Goal: Task Accomplishment & Management: Complete application form

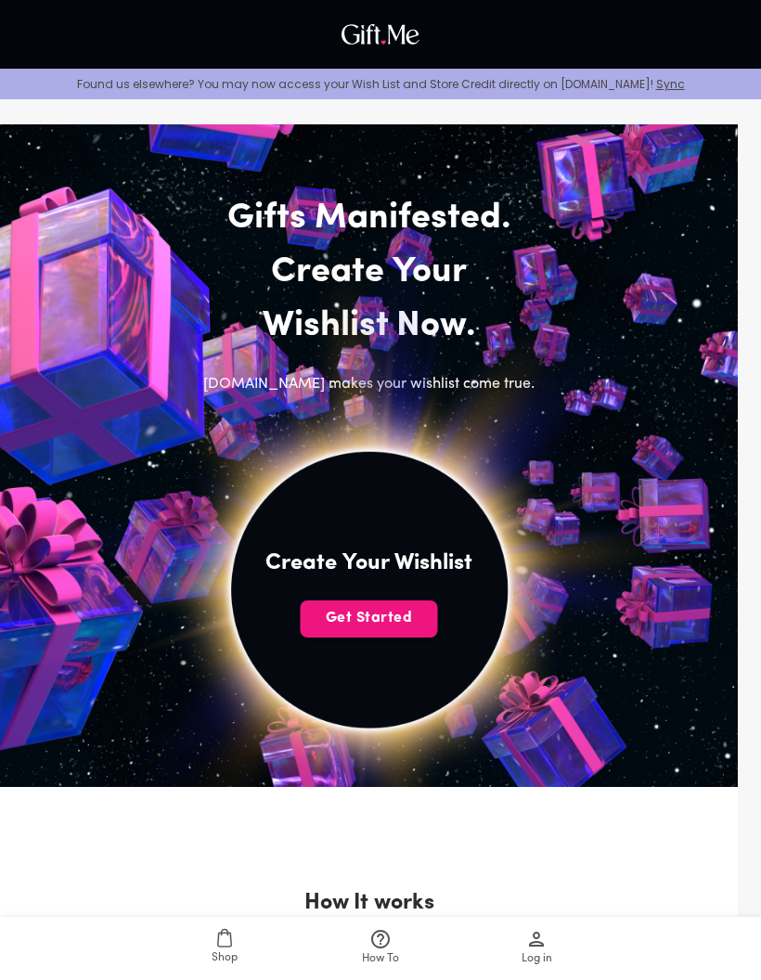
click at [400, 618] on span "Get Started" at bounding box center [369, 618] width 137 height 20
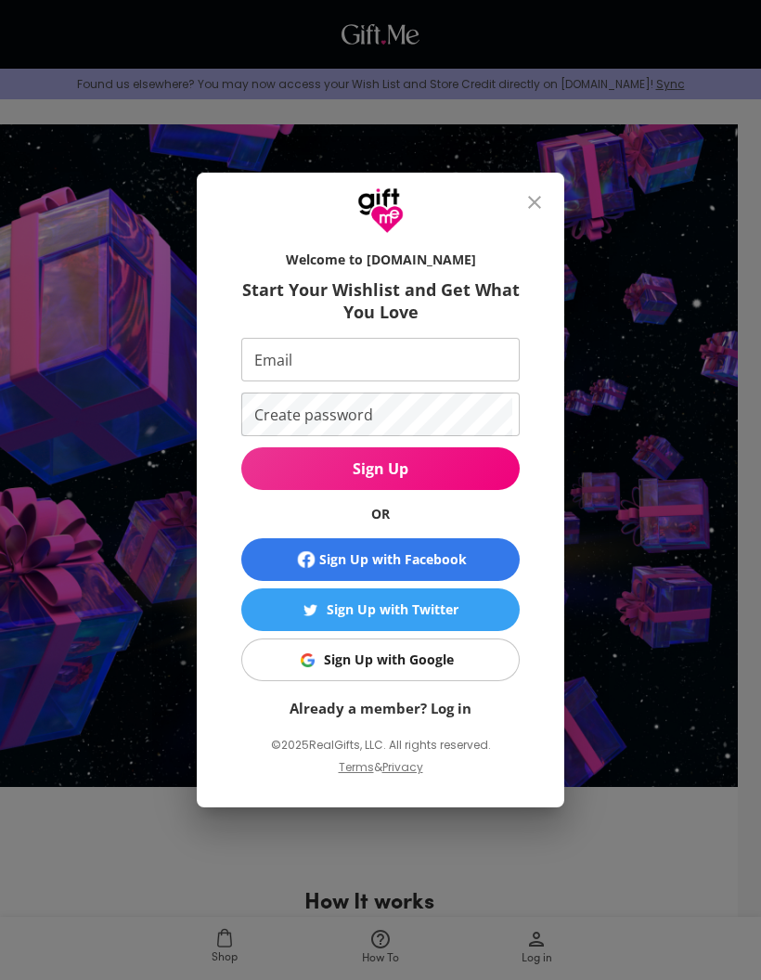
click at [429, 327] on form "Welcome to Gift.me Start Your Wishlist and Get What You Love Email Email Create…" at bounding box center [380, 479] width 278 height 477
click at [454, 360] on input "Email" at bounding box center [376, 360] width 271 height 44
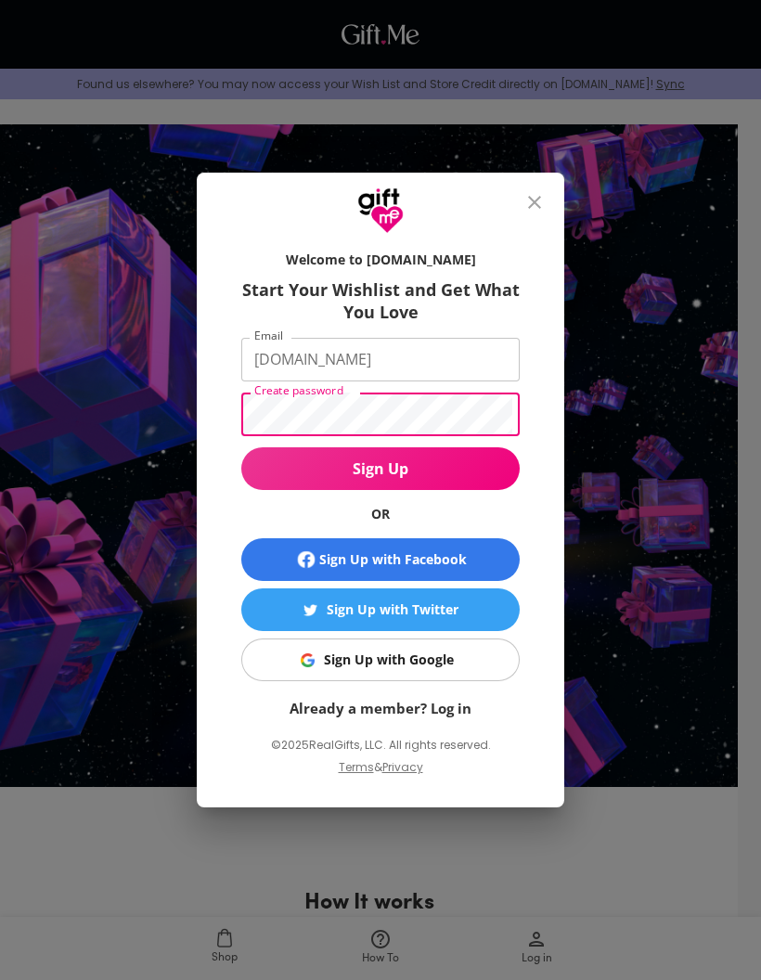
click at [321, 356] on input "gewellemgmail.com" at bounding box center [376, 360] width 271 height 44
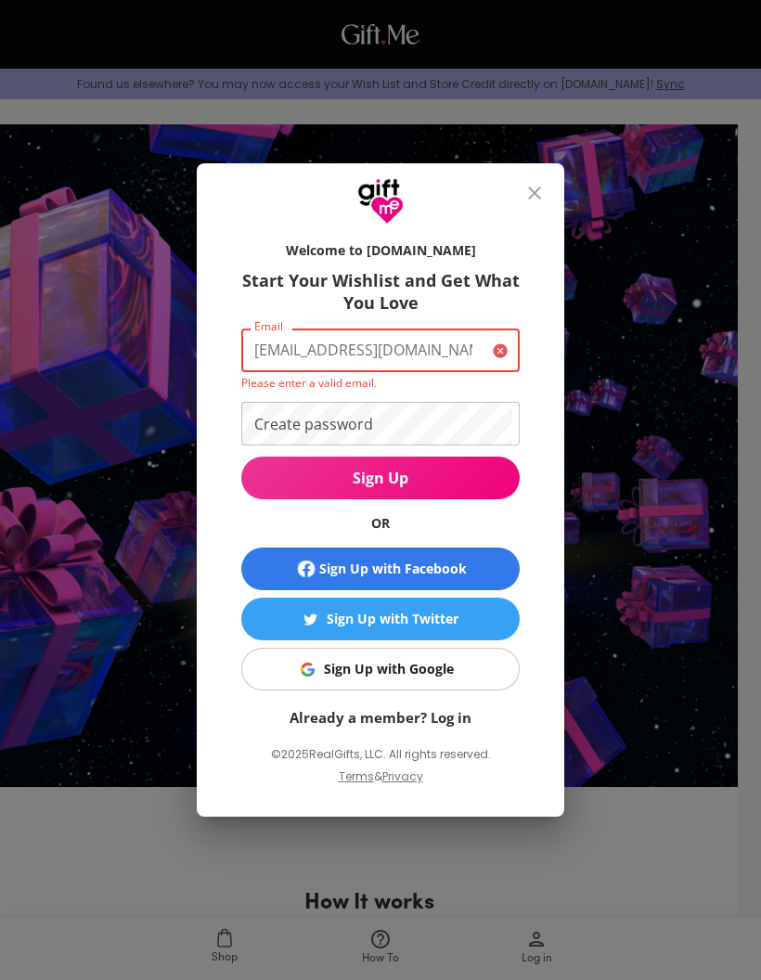
type input "gewellem@gmail.com"
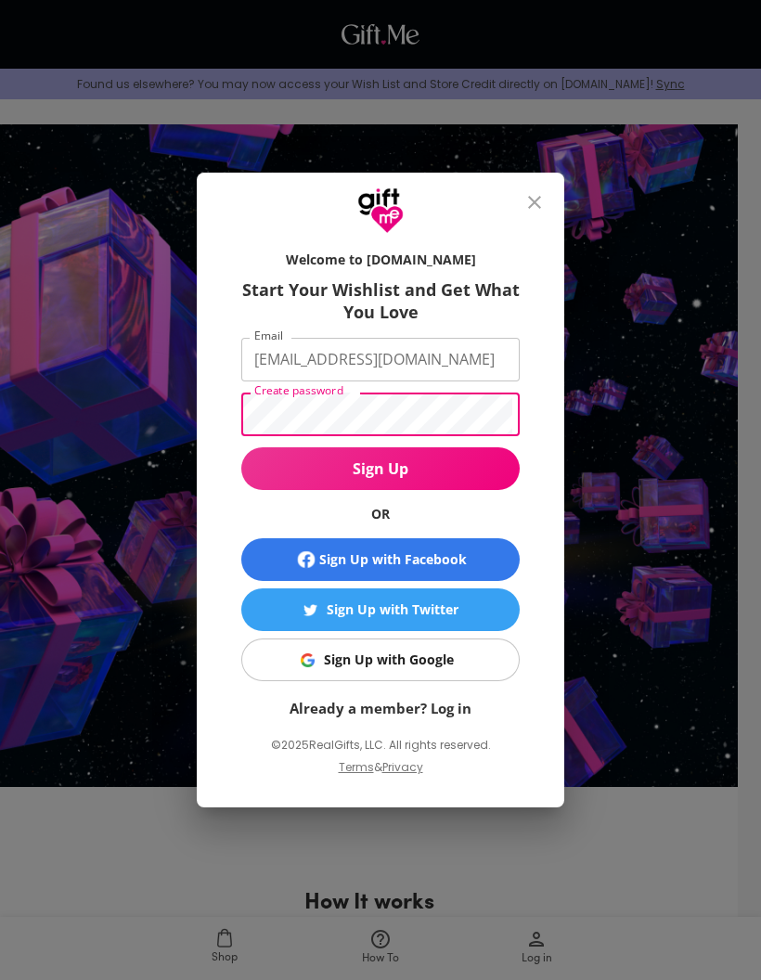
click at [446, 470] on span "Sign Up" at bounding box center [380, 468] width 278 height 20
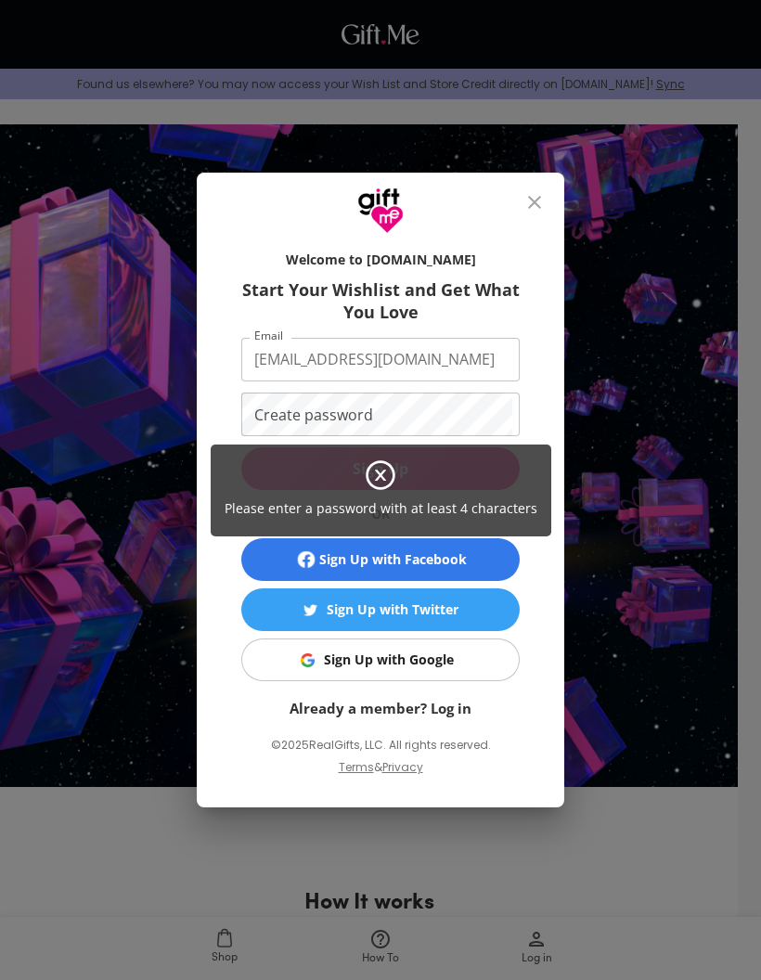
click at [538, 381] on div "Please enter a password with at least 4 characters" at bounding box center [380, 490] width 761 height 980
click at [397, 413] on div "Please enter a password with at least 4 characters" at bounding box center [380, 490] width 761 height 980
click at [390, 406] on div "Please enter a password with at least 4 characters" at bounding box center [380, 490] width 761 height 980
click at [314, 416] on div "Please enter a password with at least 4 characters" at bounding box center [380, 490] width 761 height 980
click at [332, 406] on div "Please enter a password with at least 4 characters" at bounding box center [380, 490] width 761 height 980
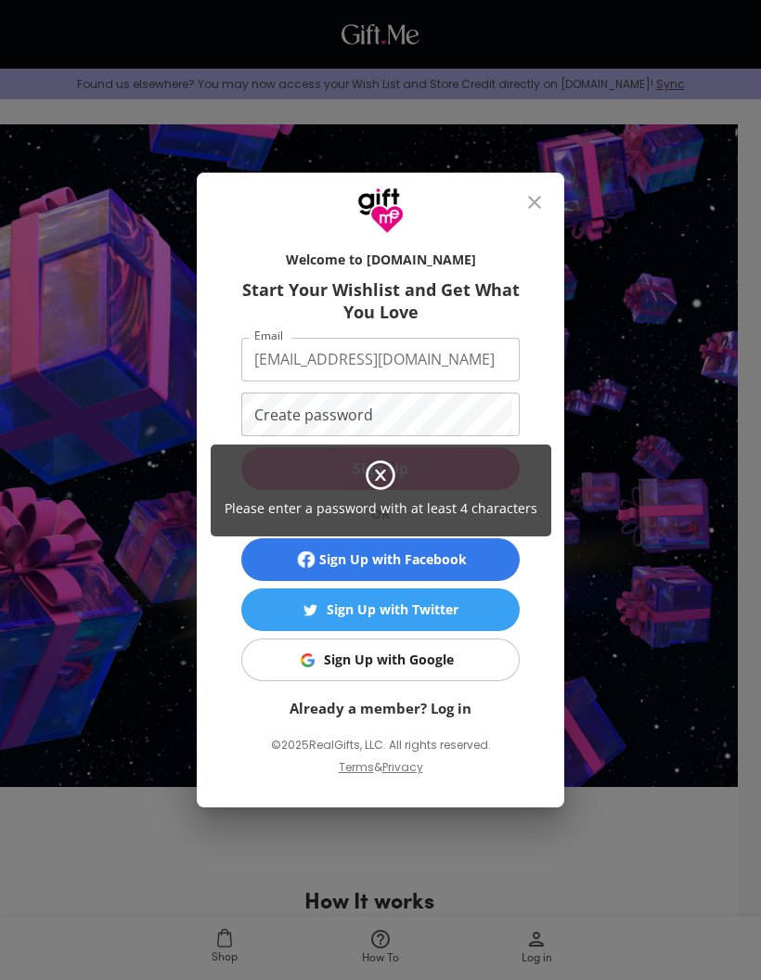
click at [381, 483] on icon at bounding box center [380, 474] width 33 height 33
click at [383, 479] on icon at bounding box center [380, 475] width 11 height 11
click at [411, 406] on div "Please enter a password with at least 4 characters" at bounding box center [380, 490] width 761 height 980
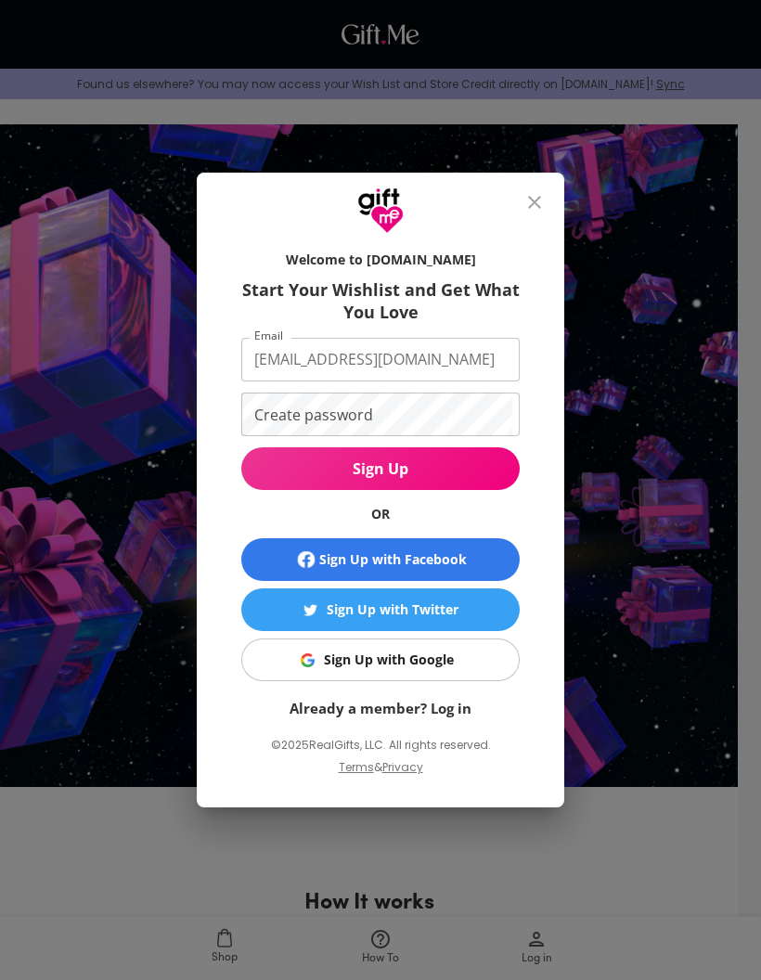
click at [449, 334] on form "Welcome to Gift.me Start Your Wishlist and Get What You Love Email gewellem@gma…" at bounding box center [380, 479] width 278 height 477
click at [435, 459] on span "Sign Up" at bounding box center [380, 468] width 278 height 20
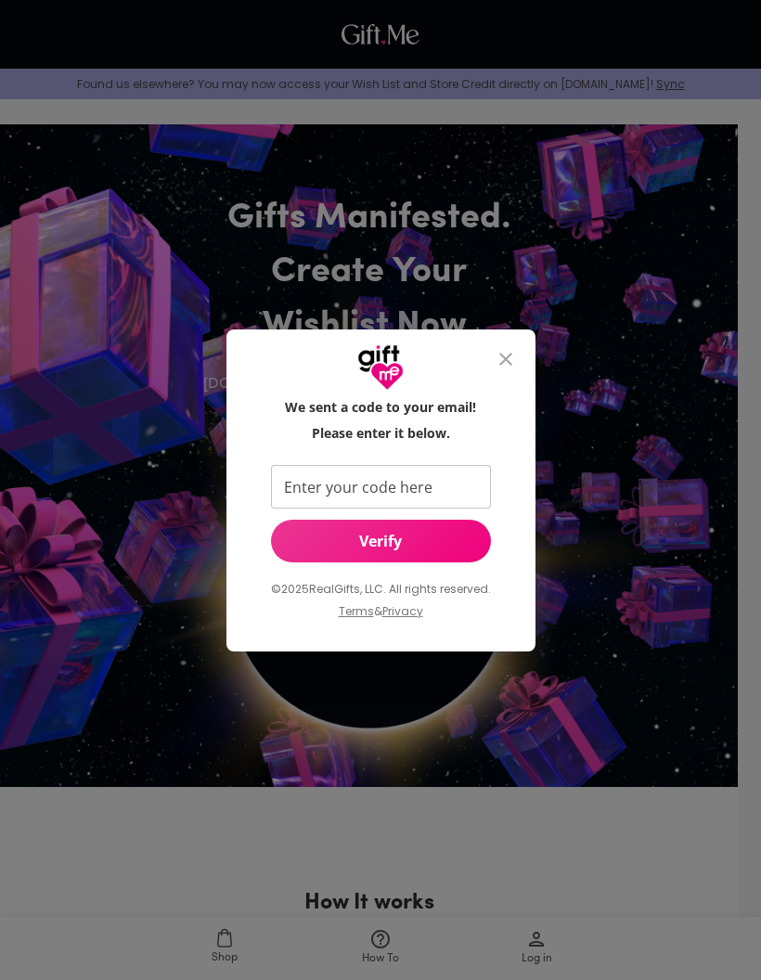
click at [406, 485] on input "Enter your code here" at bounding box center [377, 487] width 213 height 44
type input "161965"
click at [410, 550] on span "Verify" at bounding box center [381, 541] width 220 height 20
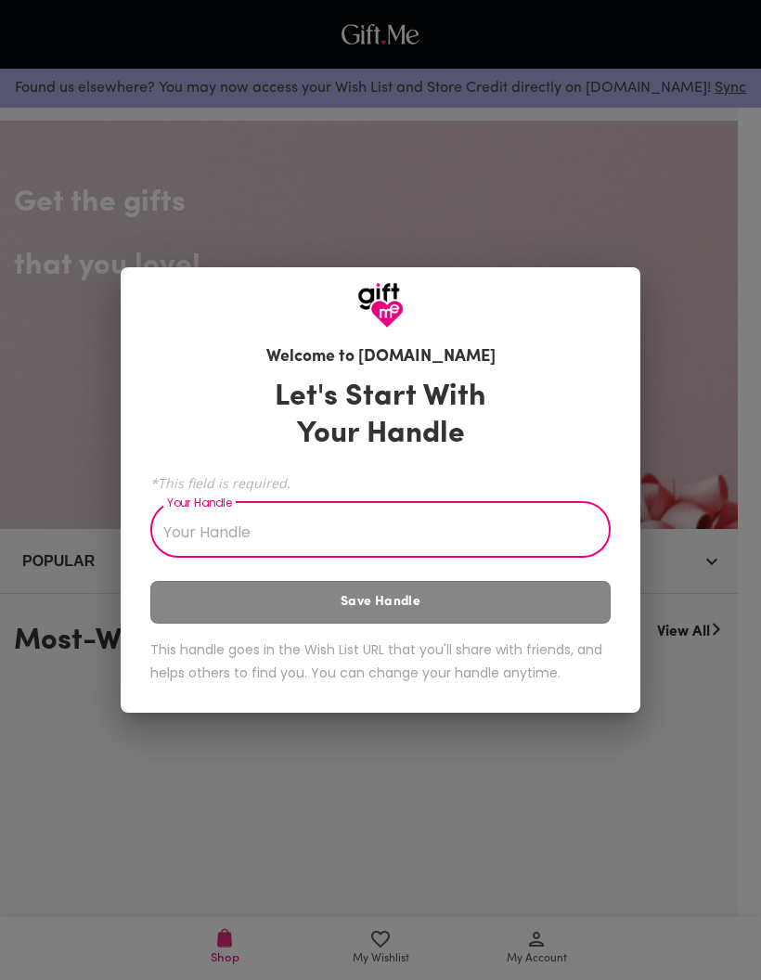
click at [274, 532] on input "Your Handle" at bounding box center [370, 532] width 440 height 52
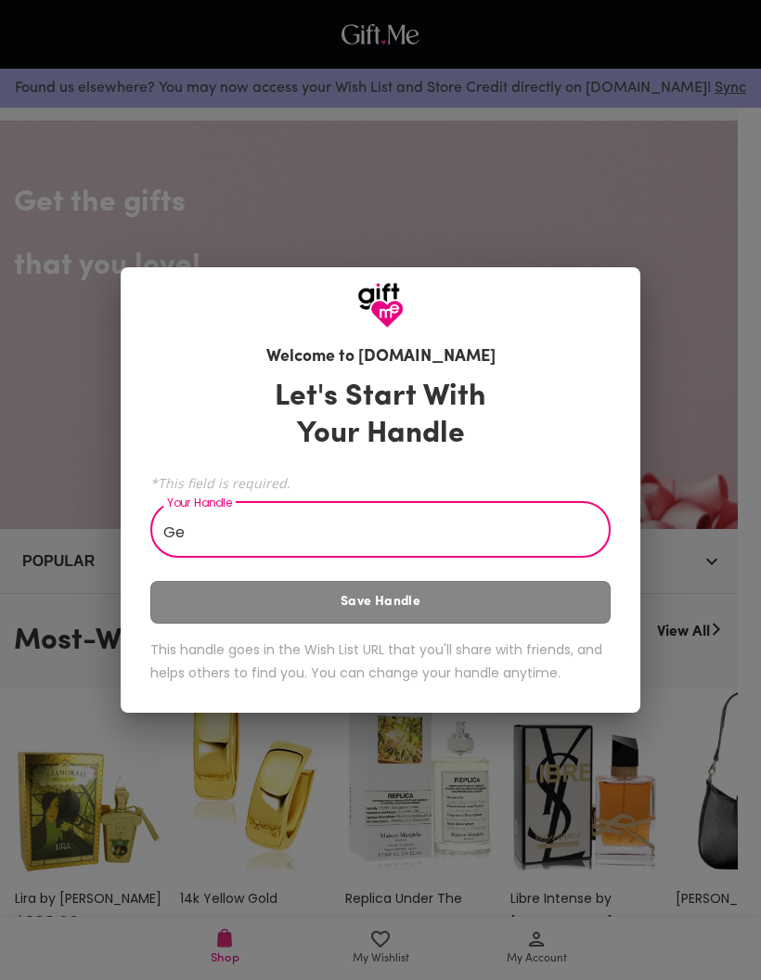
type input "G"
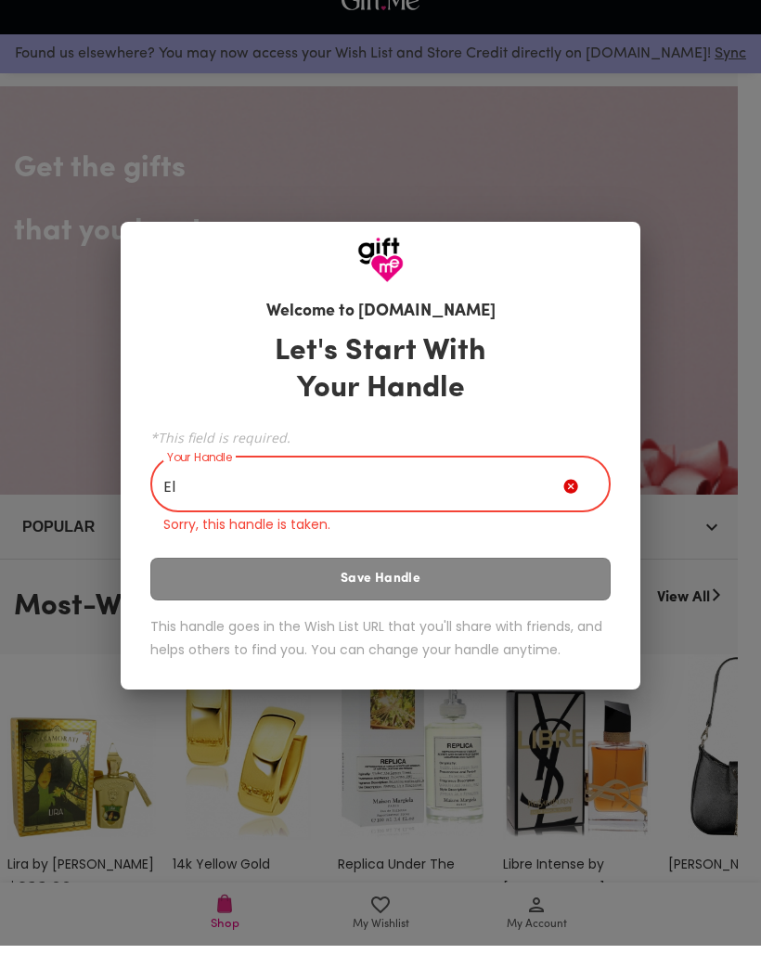
type input "E"
type input "Gewelle"
click at [434, 583] on div "Let's Start With Your Handle *This field is required. Your Handle Gewelle Your …" at bounding box center [380, 534] width 460 height 350
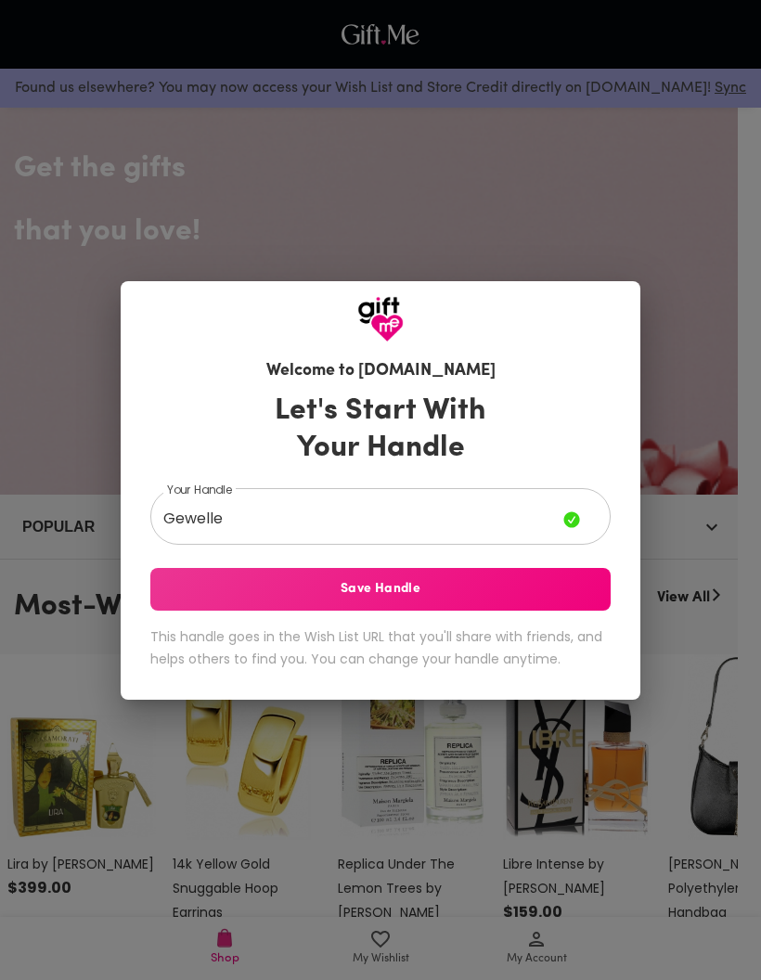
click at [473, 528] on input "Gewelle" at bounding box center [356, 519] width 413 height 52
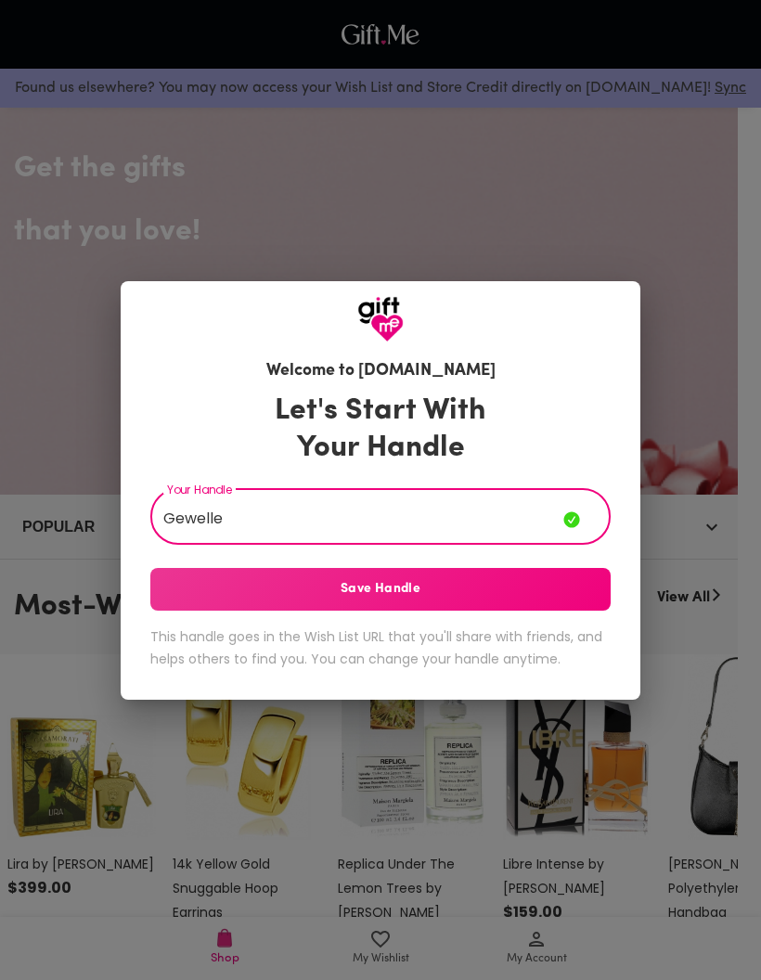
click at [445, 587] on span "Save Handle" at bounding box center [380, 589] width 460 height 20
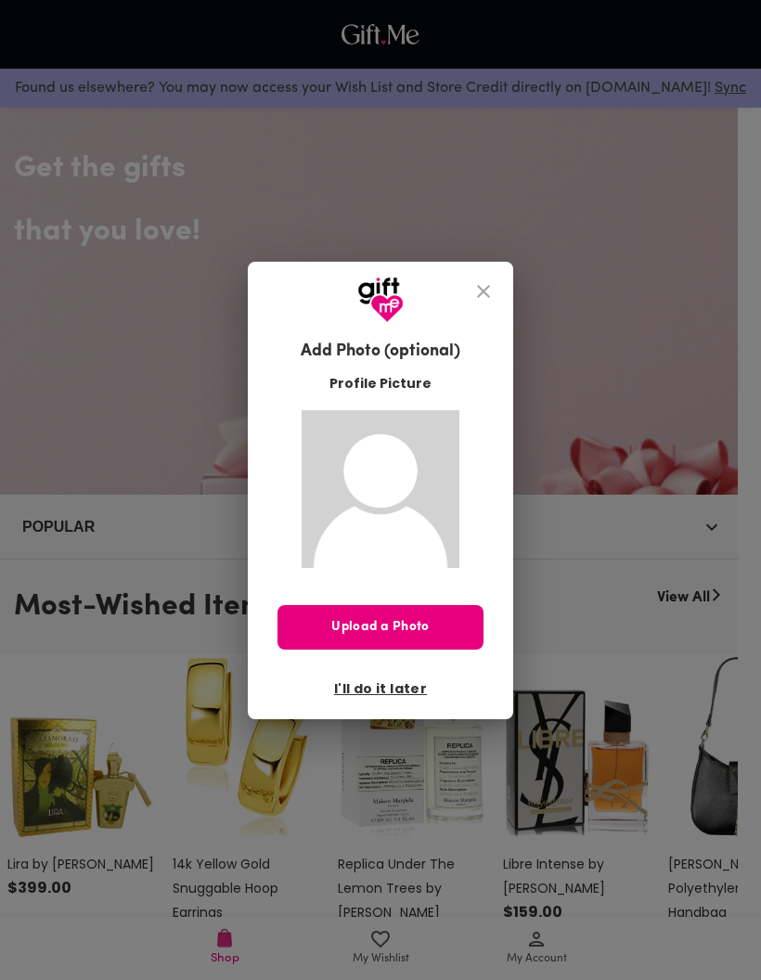
click at [393, 678] on span "I'll do it later" at bounding box center [380, 688] width 93 height 20
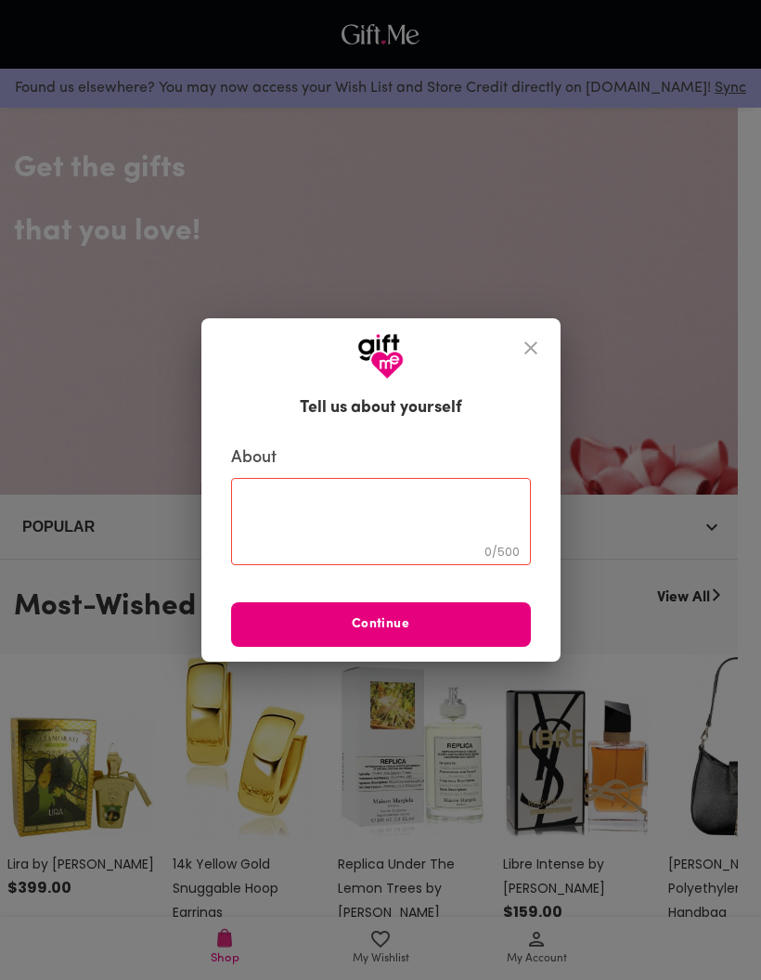
click at [460, 513] on textarea at bounding box center [381, 522] width 274 height 53
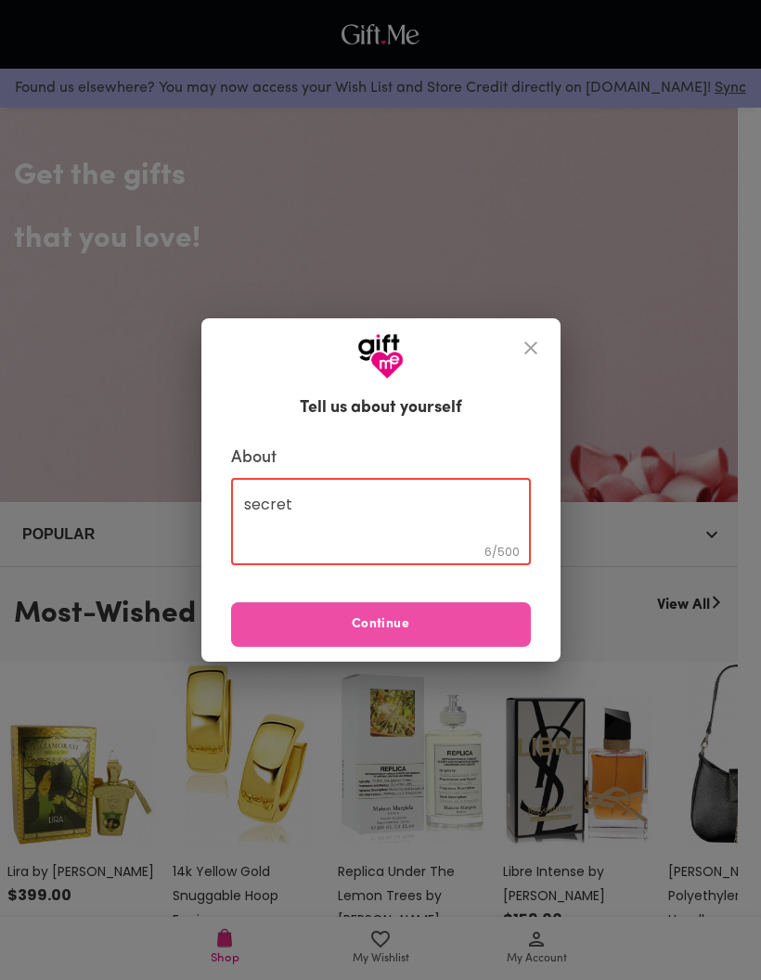
type textarea "secret"
click at [443, 635] on span "Continue" at bounding box center [381, 624] width 300 height 20
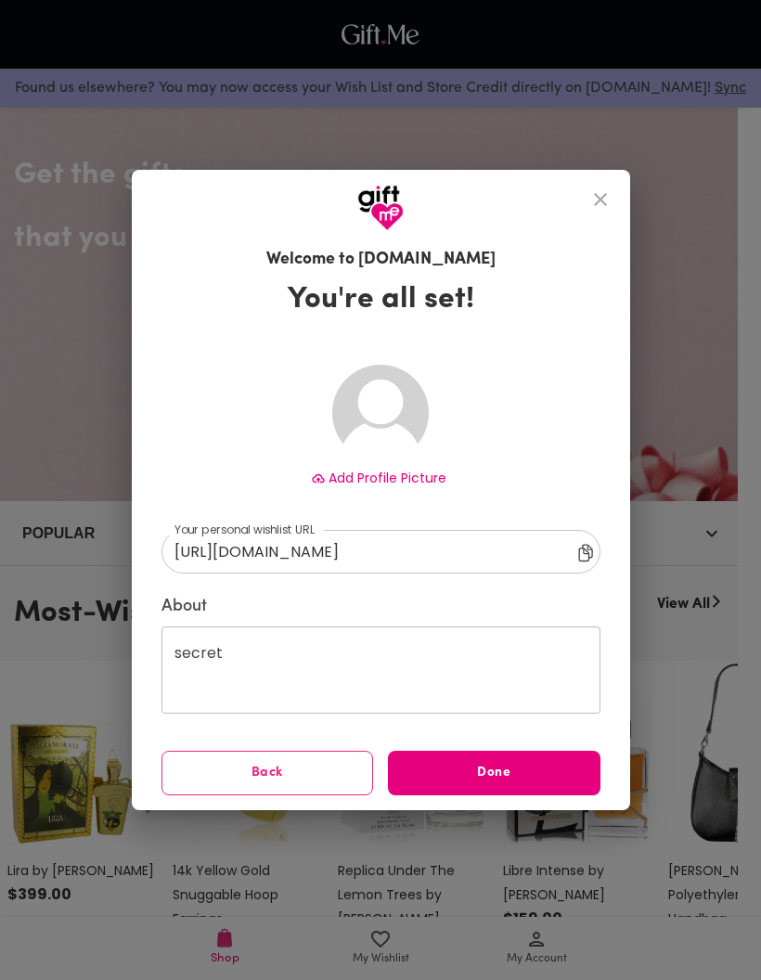
click at [491, 783] on span "Done" at bounding box center [494, 773] width 213 height 20
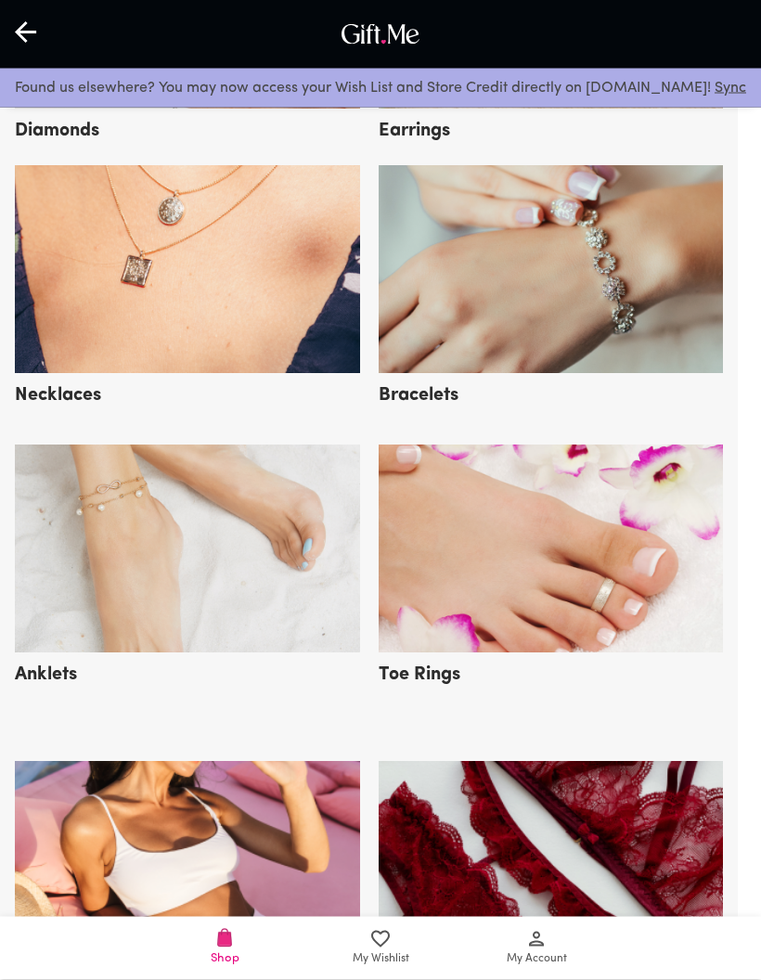
scroll to position [2840, 0]
click at [548, 968] on span "My Account" at bounding box center [537, 948] width 134 height 40
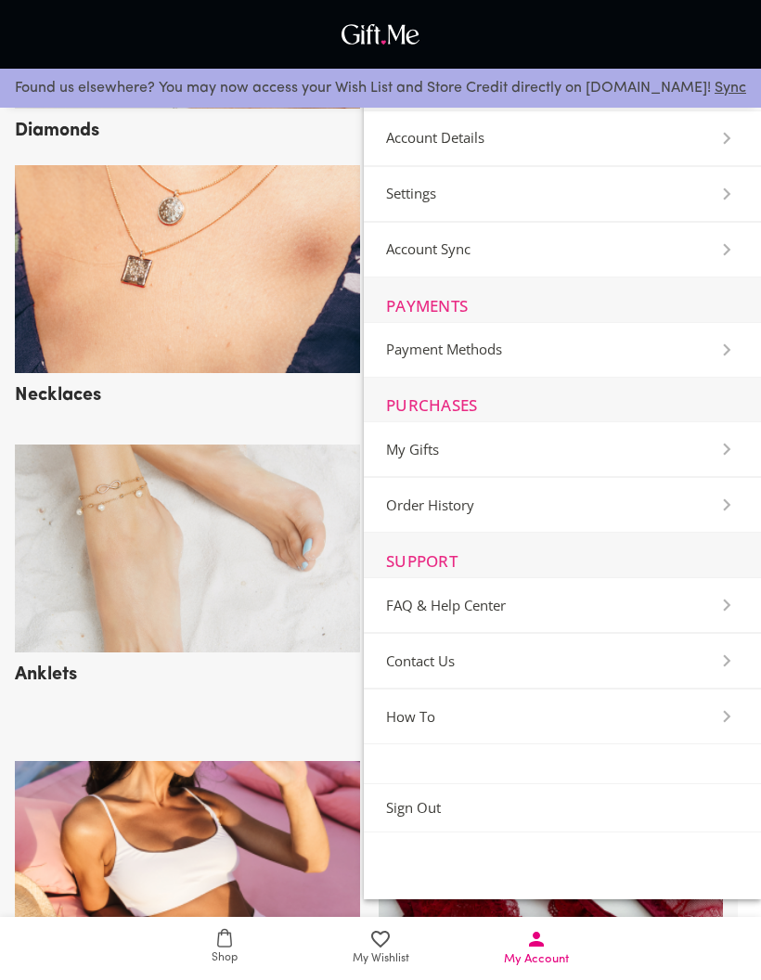
click at [280, 703] on div "Swimwear Lingerie" at bounding box center [369, 845] width 738 height 316
click at [326, 674] on div "Anklets" at bounding box center [188, 566] width 364 height 242
click at [56, 672] on h5 "Anklets" at bounding box center [46, 671] width 62 height 31
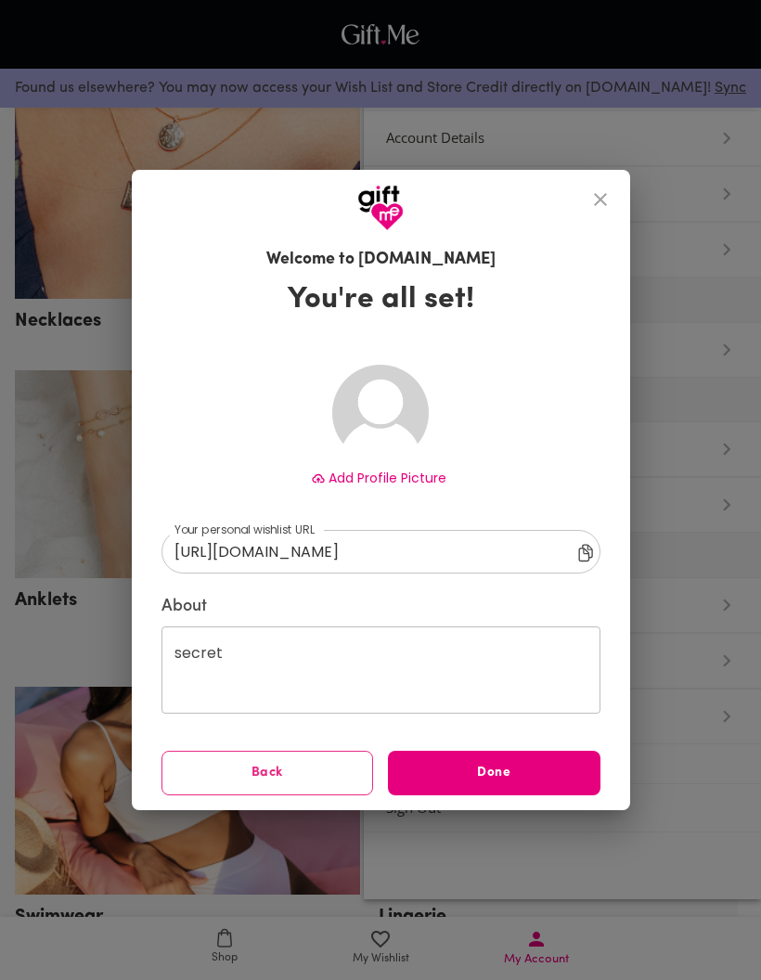
scroll to position [102, 0]
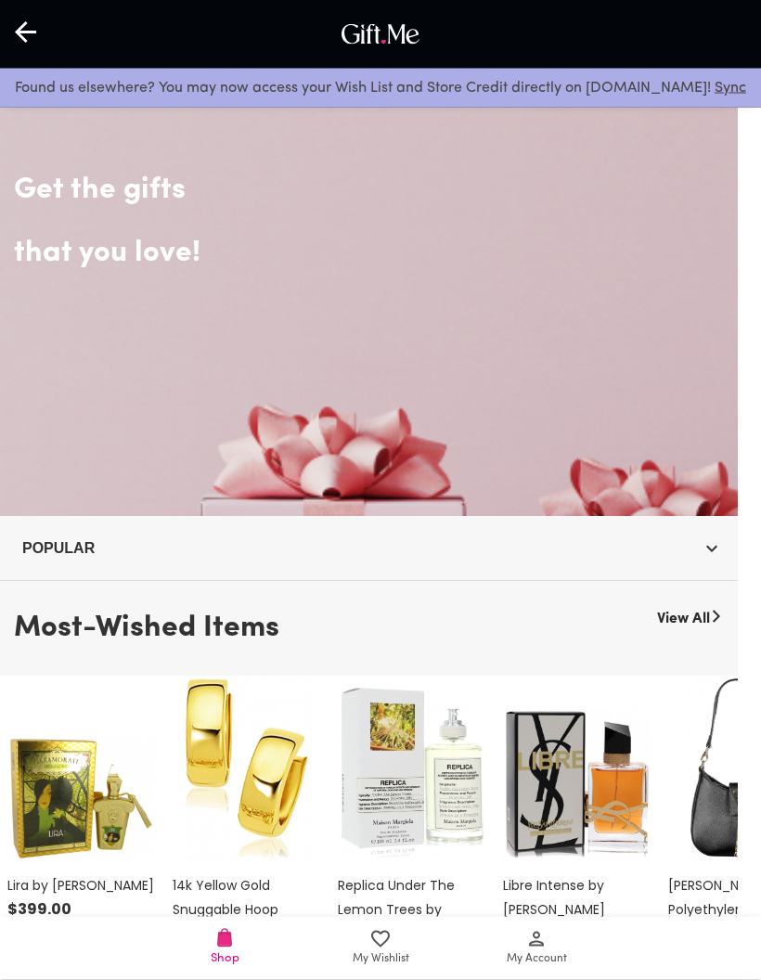
scroll to position [8, 0]
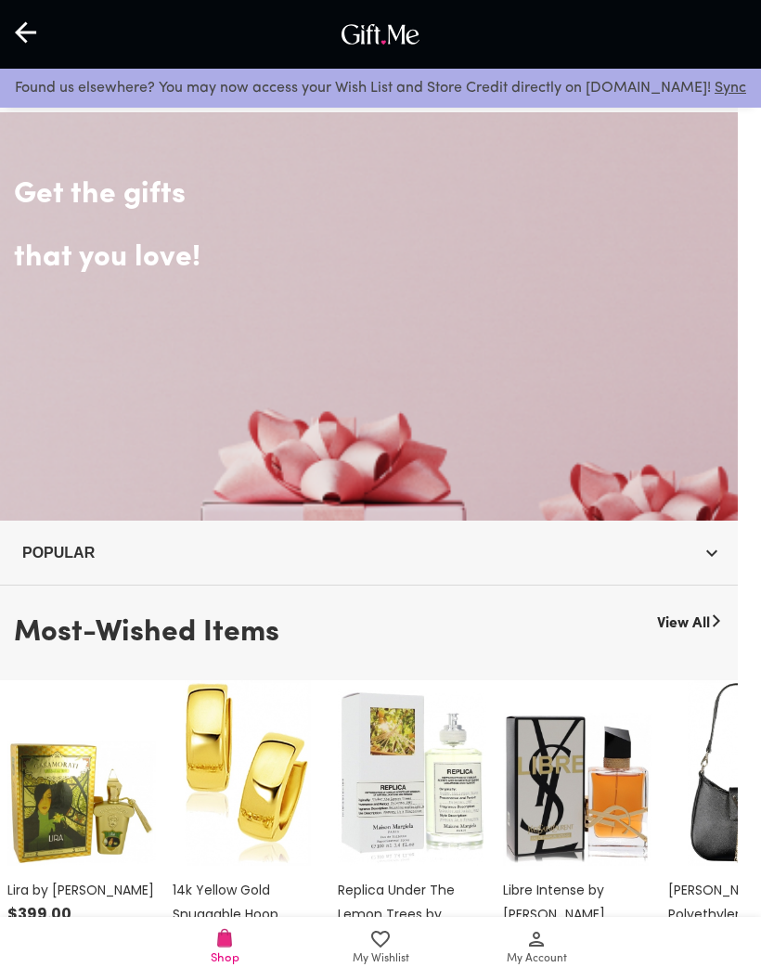
click at [25, 12] on div at bounding box center [27, 35] width 54 height 58
